Goal: Navigation & Orientation: Go to known website

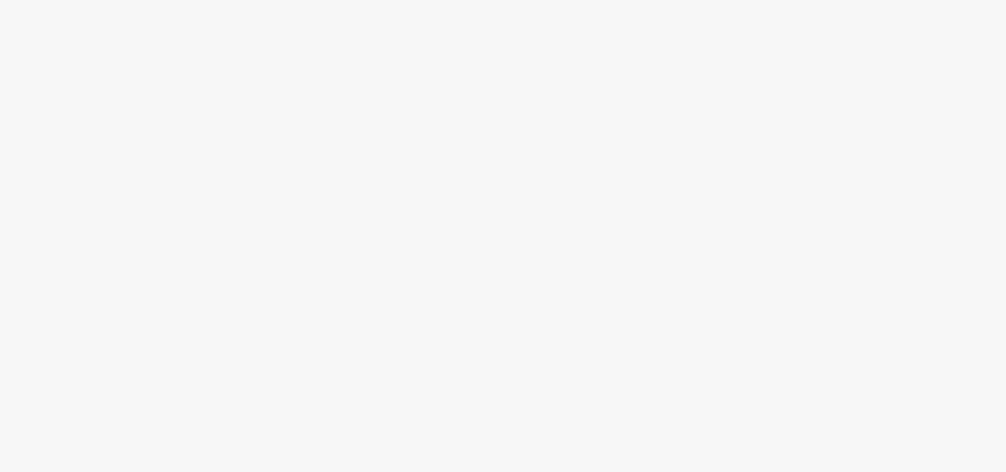
click at [938, 97] on div at bounding box center [503, 262] width 1006 height 419
